Goal: Find specific page/section: Find specific page/section

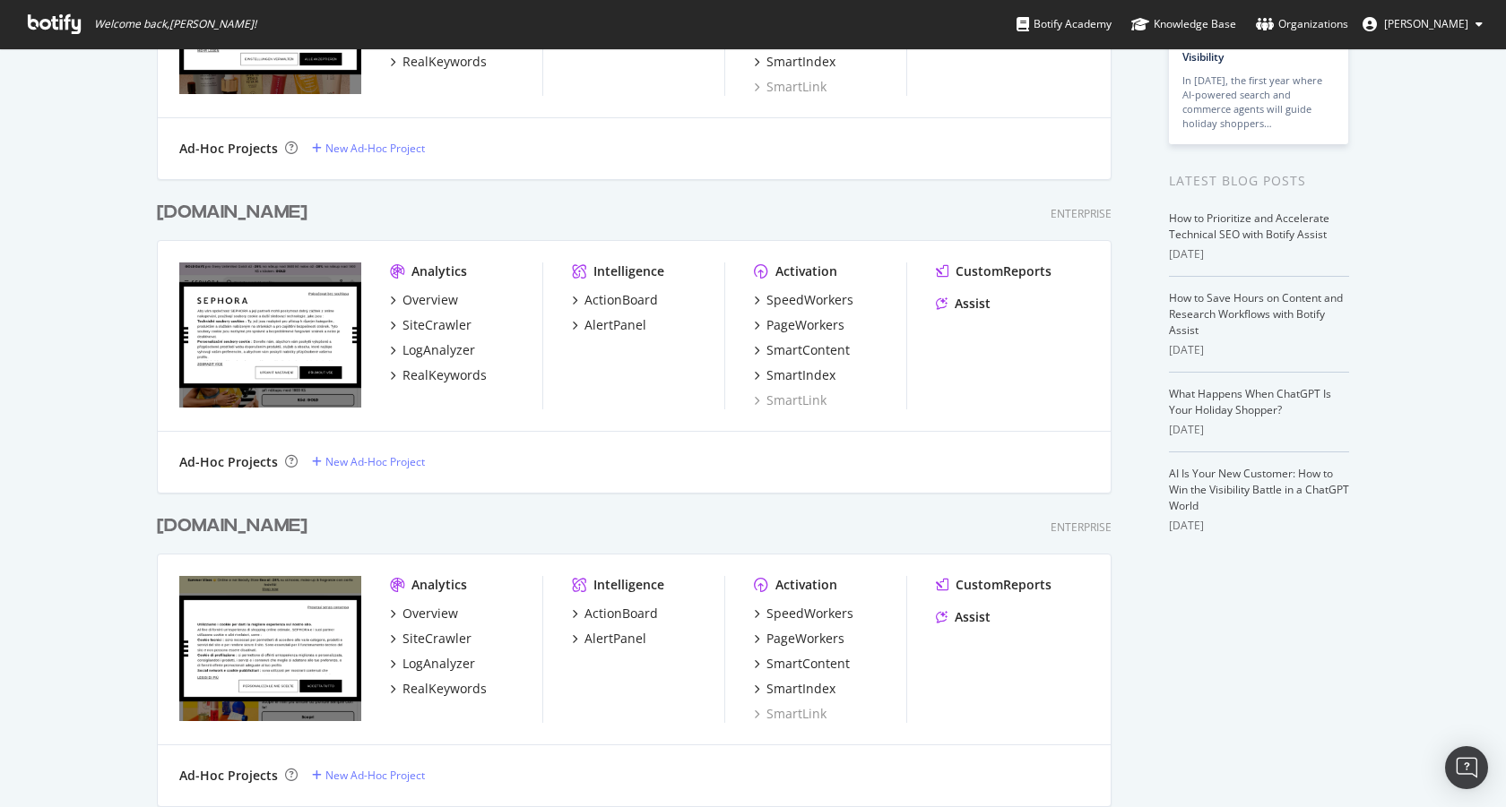
scroll to position [492, 0]
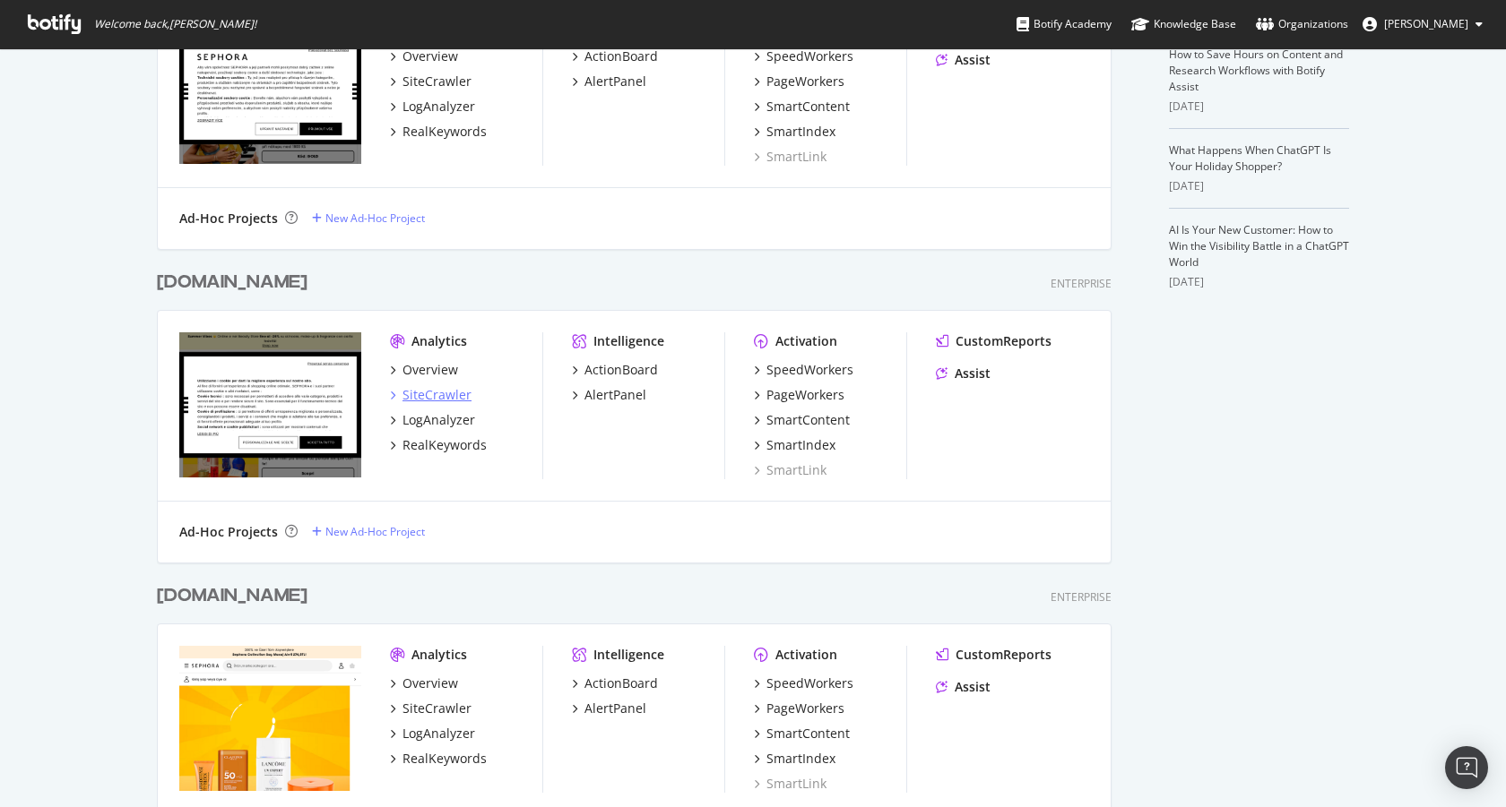
click at [440, 398] on div "SiteCrawler" at bounding box center [436, 395] width 69 height 18
